Goal: Transaction & Acquisition: Obtain resource

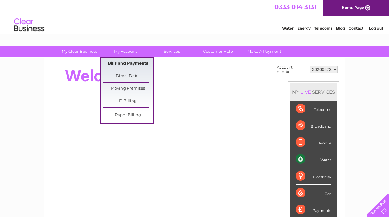
click at [127, 63] on link "Bills and Payments" at bounding box center [128, 63] width 50 height 12
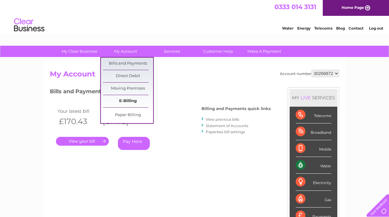
click at [128, 101] on link "E-Billing" at bounding box center [128, 101] width 50 height 12
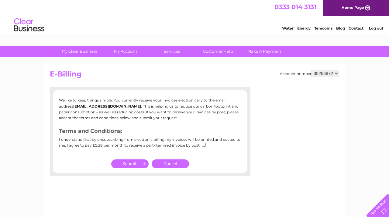
click at [168, 159] on link "Cancel" at bounding box center [170, 163] width 37 height 9
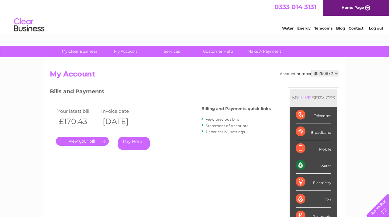
click at [224, 118] on link "View previous bills" at bounding box center [222, 119] width 33 height 5
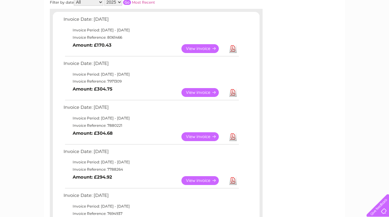
scroll to position [100, 0]
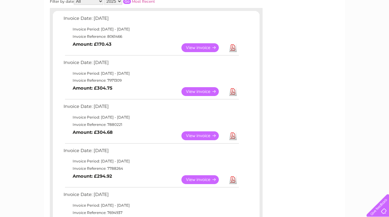
click at [208, 91] on link "View" at bounding box center [204, 91] width 45 height 9
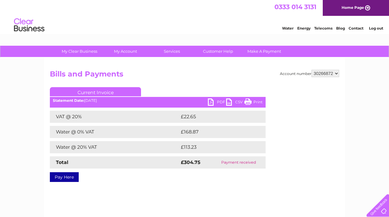
click at [212, 103] on link "PDF" at bounding box center [217, 102] width 18 height 9
